Goal: Find specific page/section: Find specific page/section

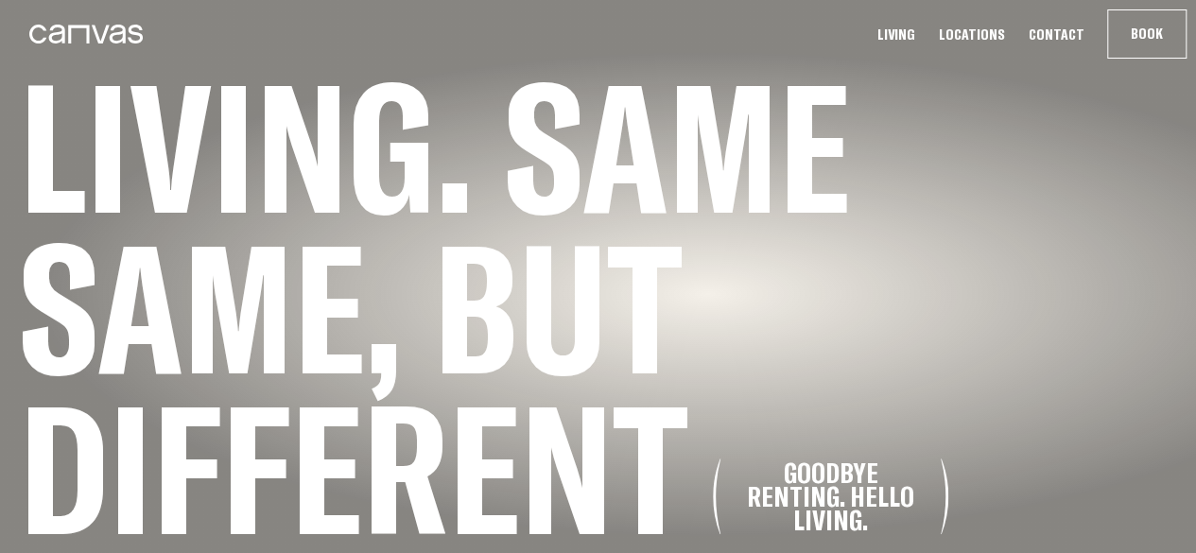
click at [990, 38] on link "Locations" at bounding box center [971, 35] width 77 height 20
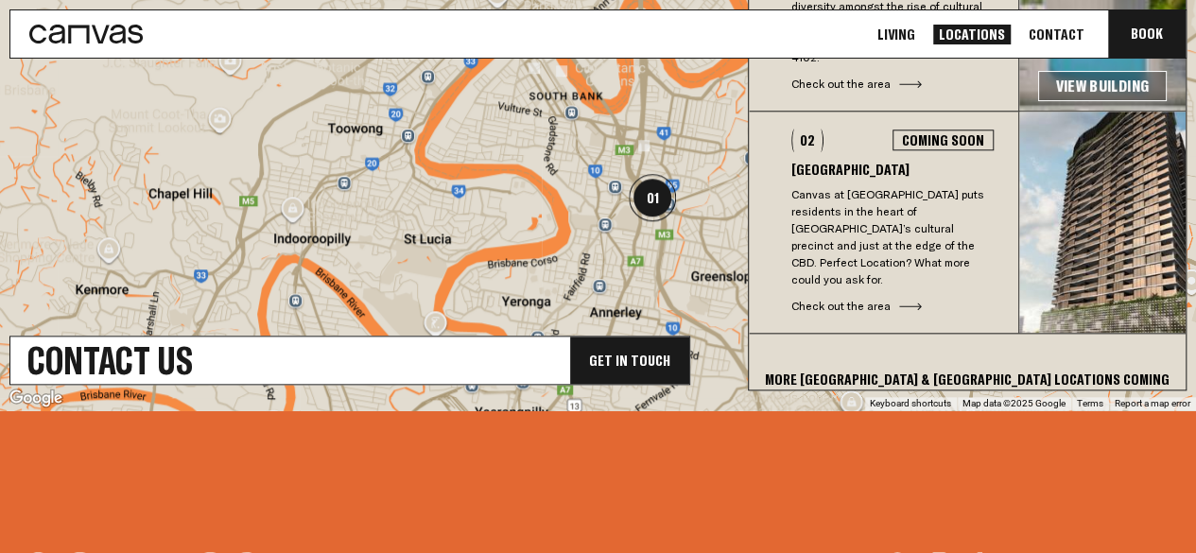
scroll to position [945, 0]
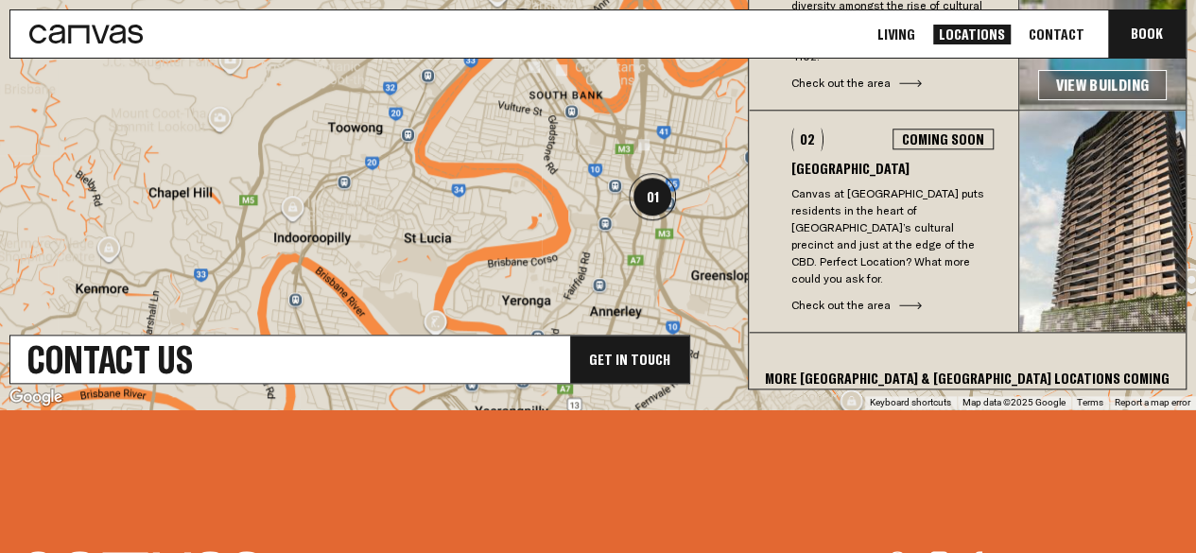
click at [881, 297] on div "Check out the area" at bounding box center [892, 305] width 202 height 17
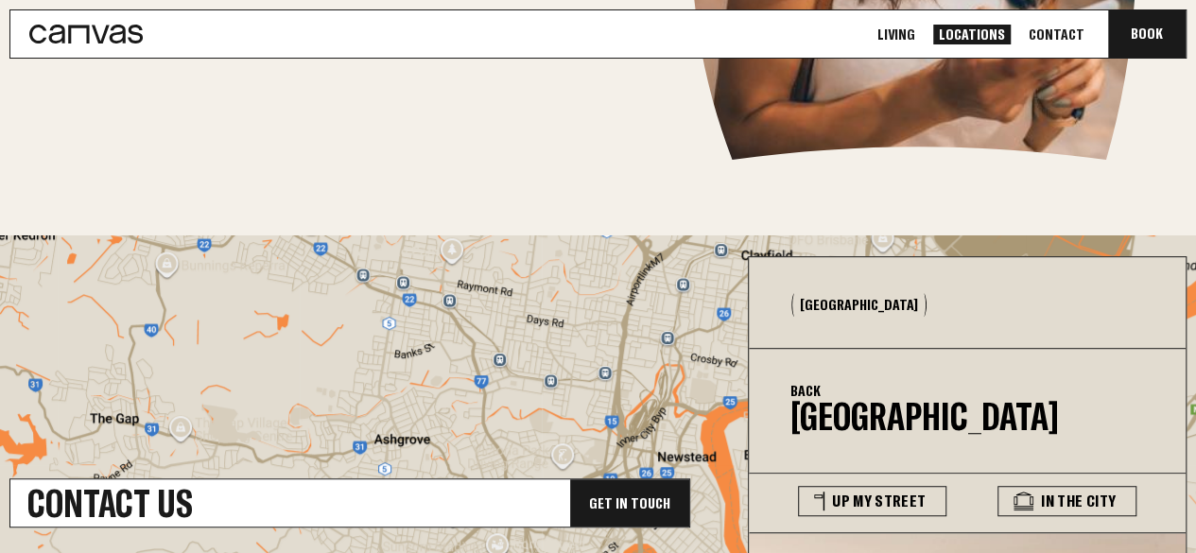
scroll to position [0, 0]
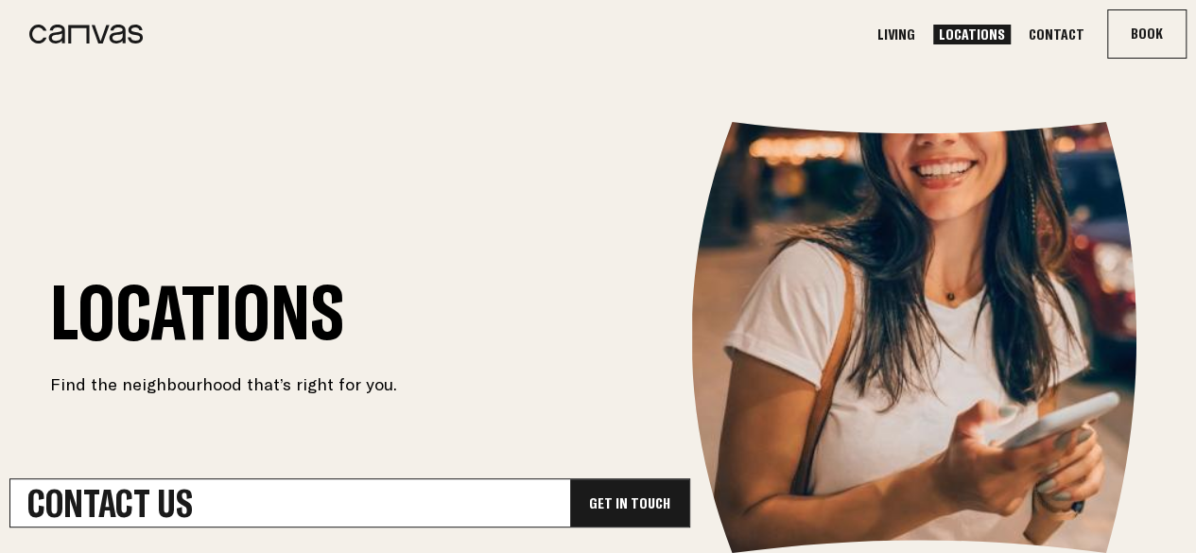
click at [1060, 30] on link "Contact" at bounding box center [1056, 35] width 67 height 20
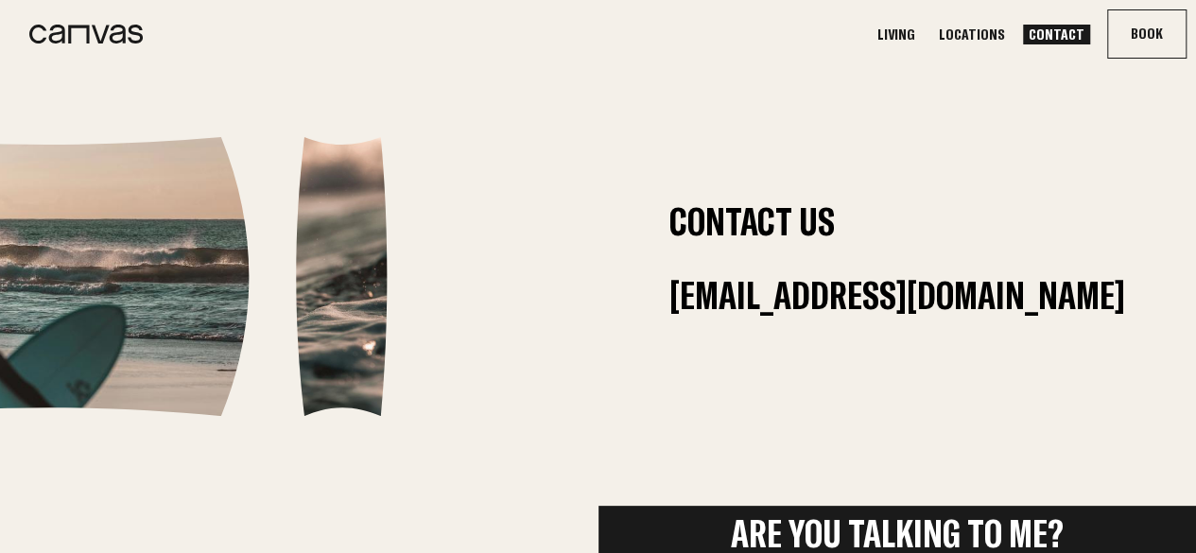
click at [985, 26] on link "Locations" at bounding box center [971, 35] width 77 height 20
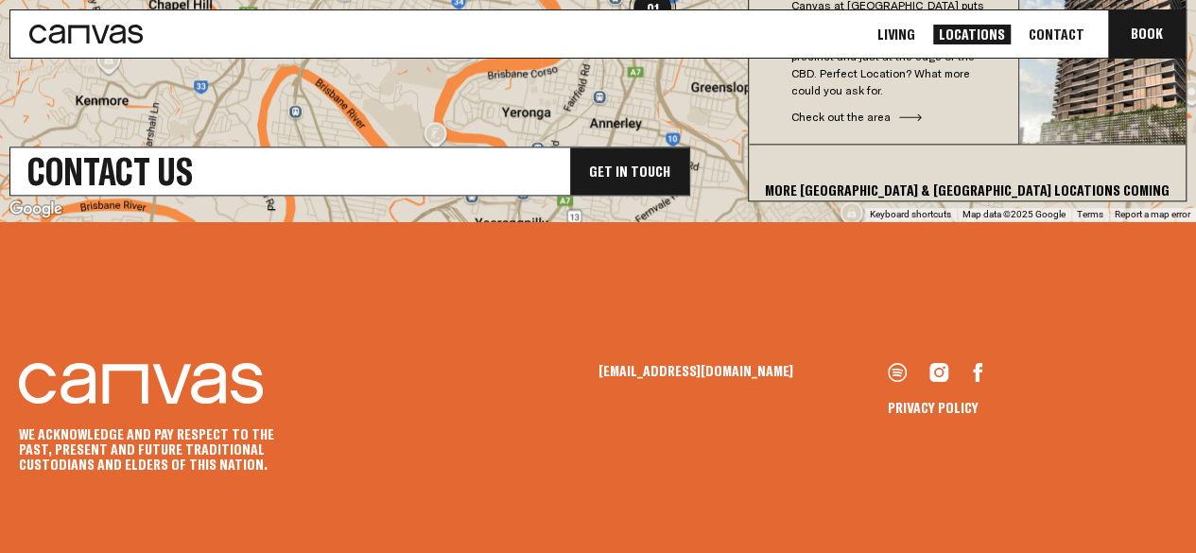
scroll to position [1134, 0]
